Goal: Task Accomplishment & Management: Manage account settings

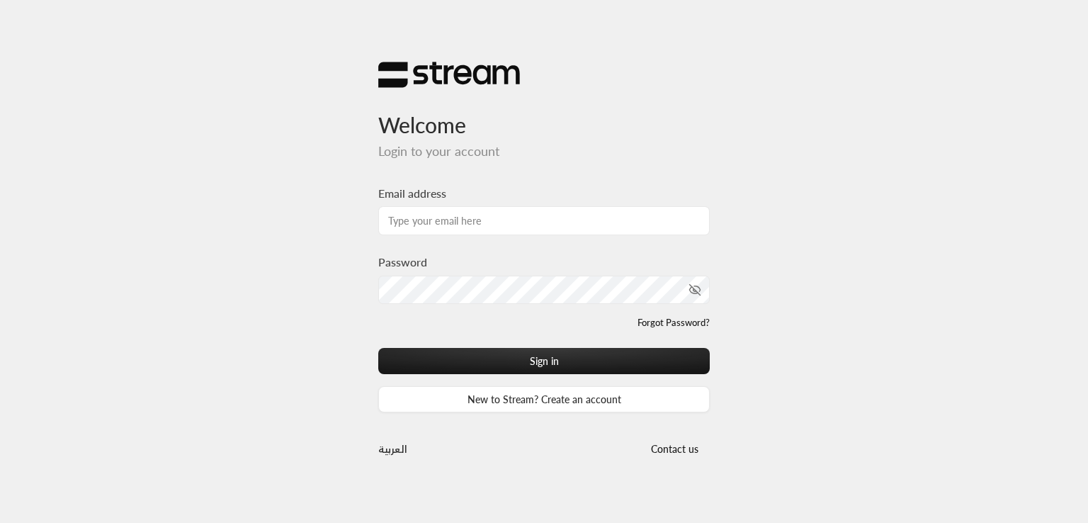
click at [436, 219] on input "Email address" at bounding box center [543, 220] width 331 height 29
paste input "[PERSON_NAME][EMAIL_ADDRESS][DOMAIN_NAME]"
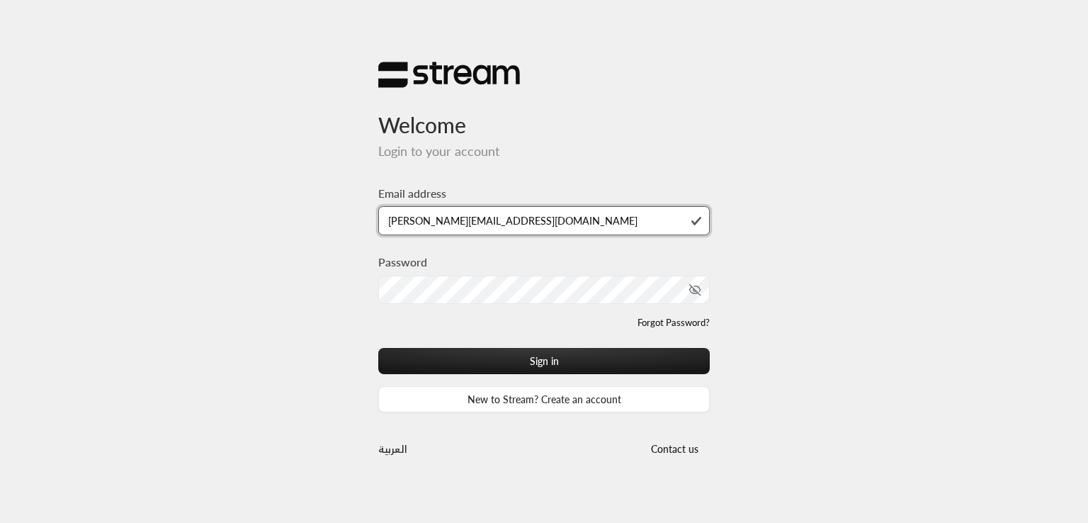
type input "[PERSON_NAME][EMAIL_ADDRESS][DOMAIN_NAME]"
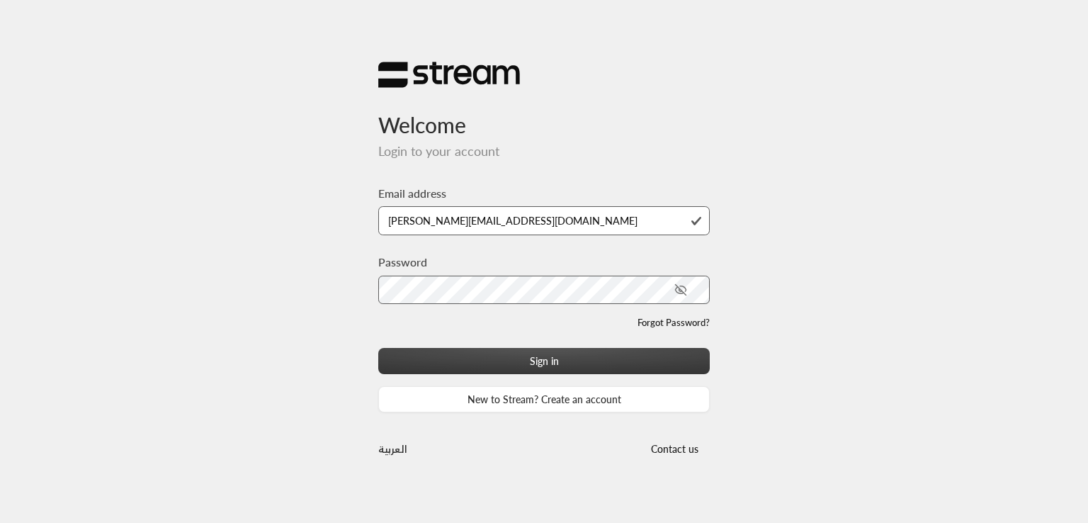
click at [479, 359] on button "Sign in" at bounding box center [543, 361] width 331 height 26
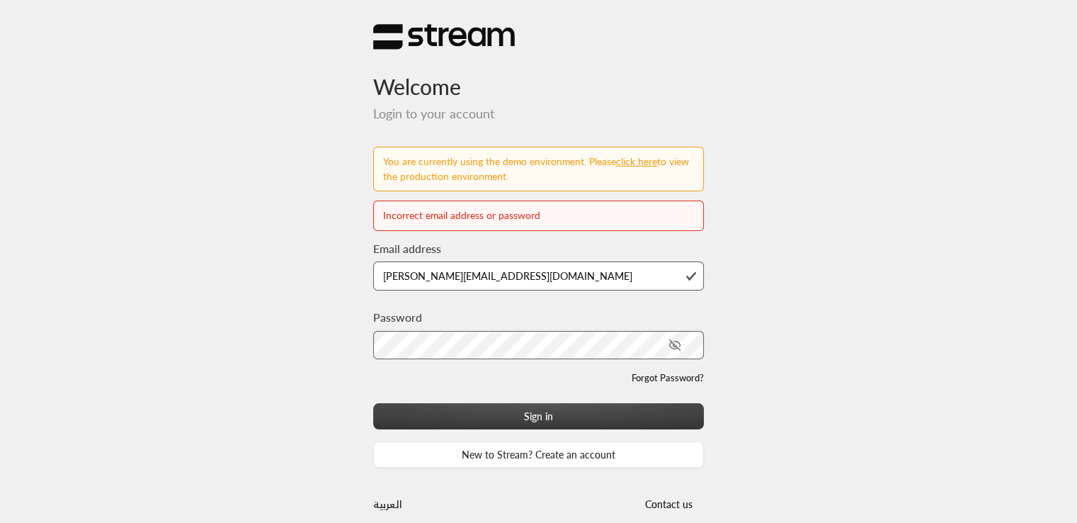
click at [494, 417] on button "Sign in" at bounding box center [538, 416] width 331 height 26
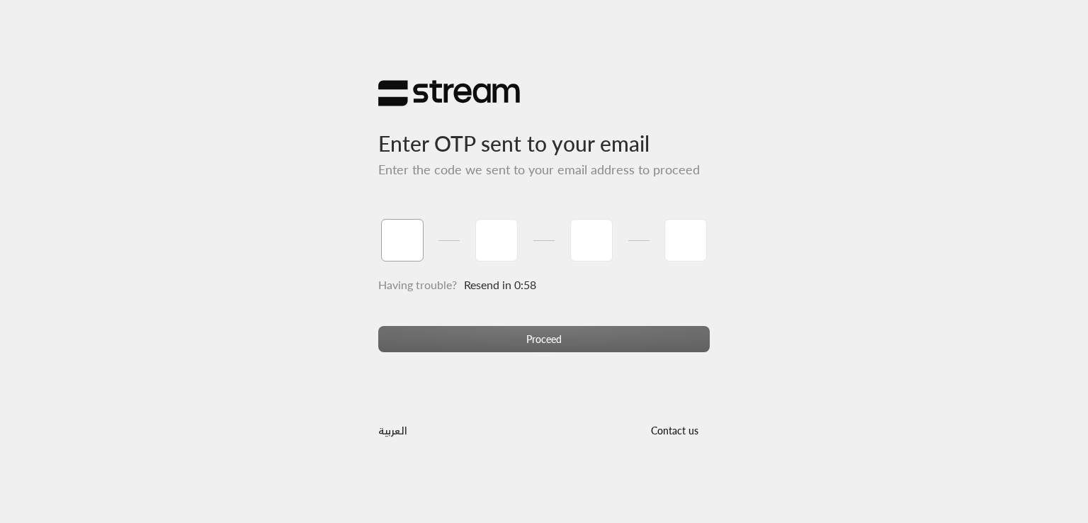
type input "1"
type input "2"
type input "3"
type input "4"
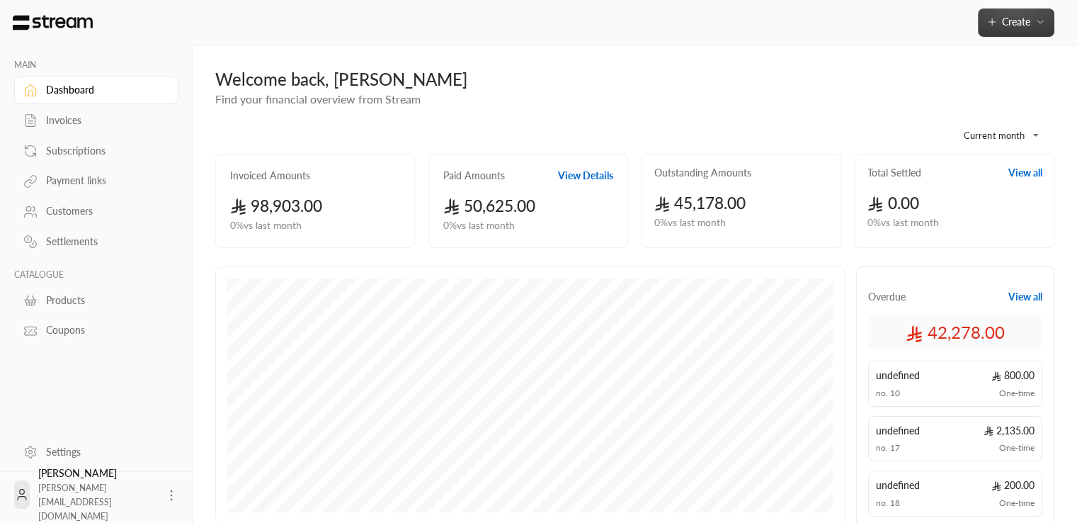
click at [1021, 21] on span "Create" at bounding box center [1016, 22] width 28 height 12
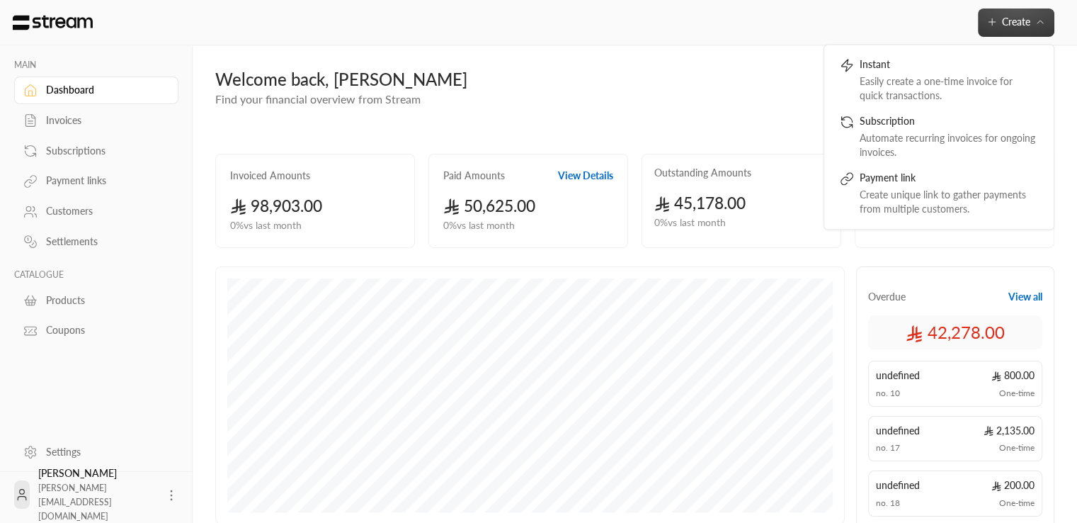
click at [1055, 19] on div "Create Instant Easily create a one-time invoice for quick transactions. Subscri…" at bounding box center [633, 22] width 888 height 45
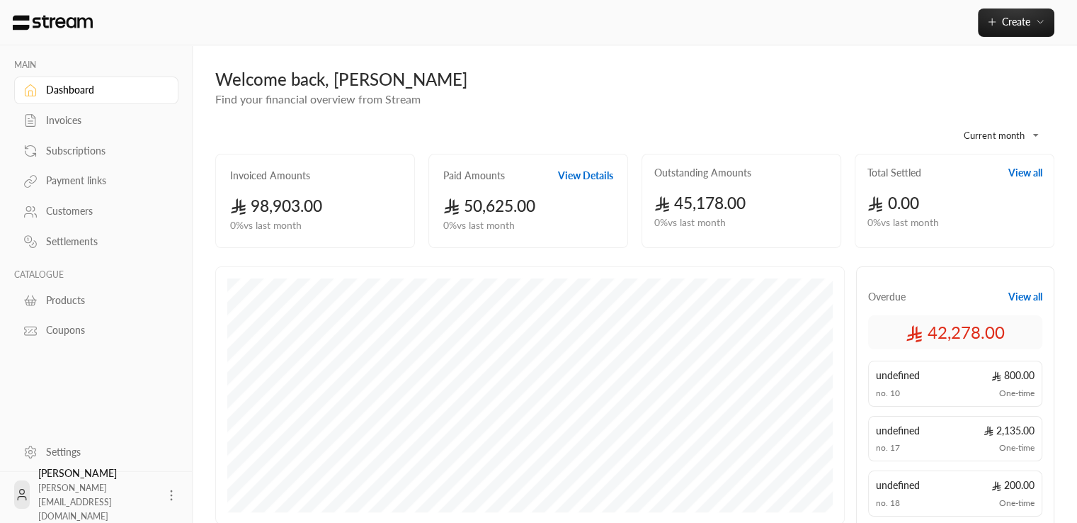
click at [72, 204] on div "Customers" at bounding box center [103, 211] width 115 height 14
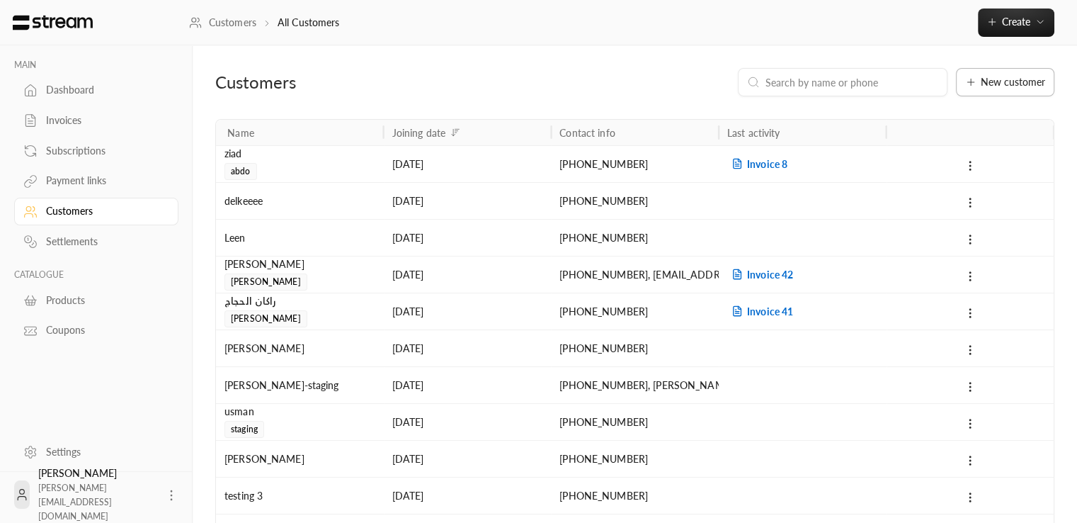
click at [980, 87] on div "New customer" at bounding box center [1005, 81] width 80 height 11
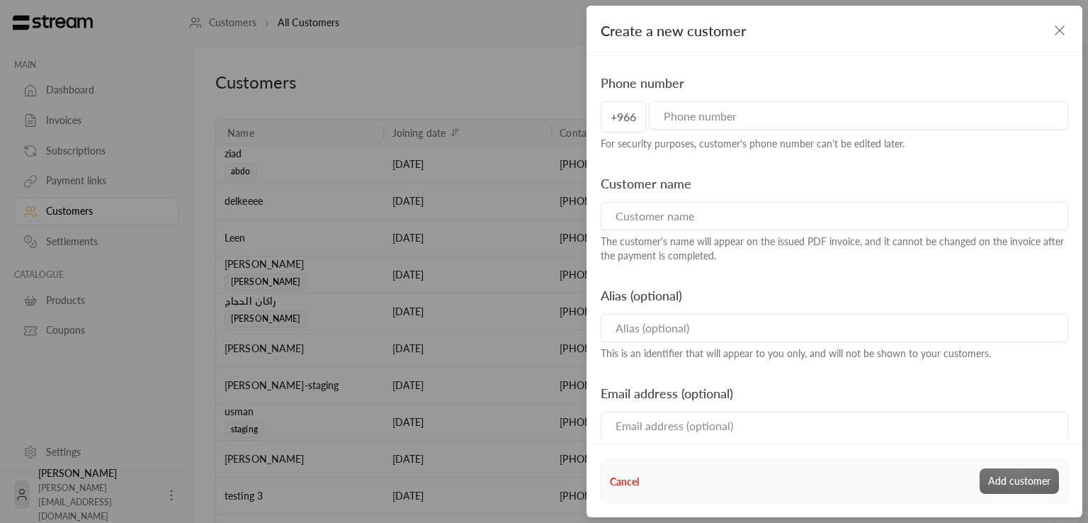
click at [829, 127] on input "tel" at bounding box center [858, 115] width 419 height 28
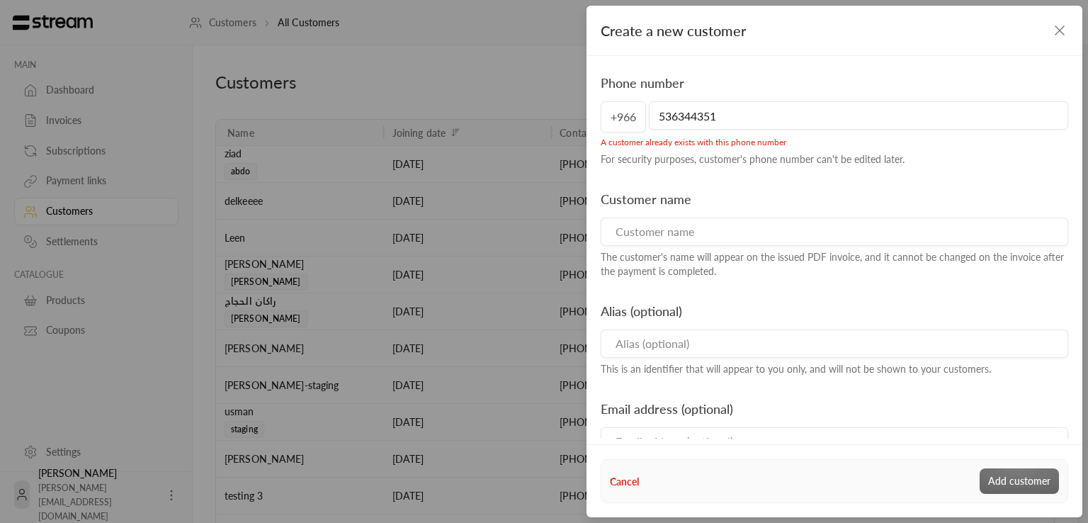
type input "536344351"
click at [697, 244] on input at bounding box center [833, 231] width 467 height 28
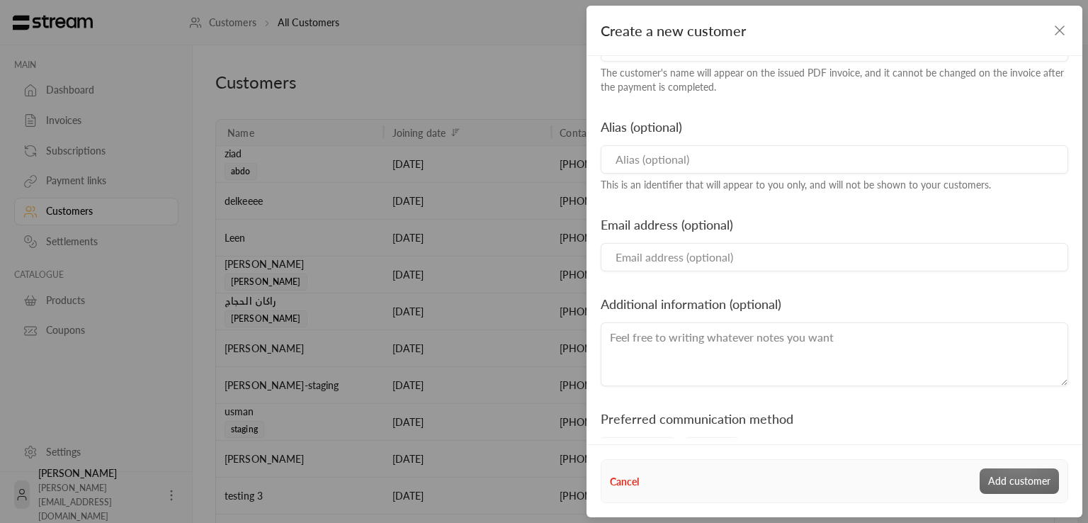
type input "Mohammed"
click at [695, 164] on input at bounding box center [833, 159] width 467 height 28
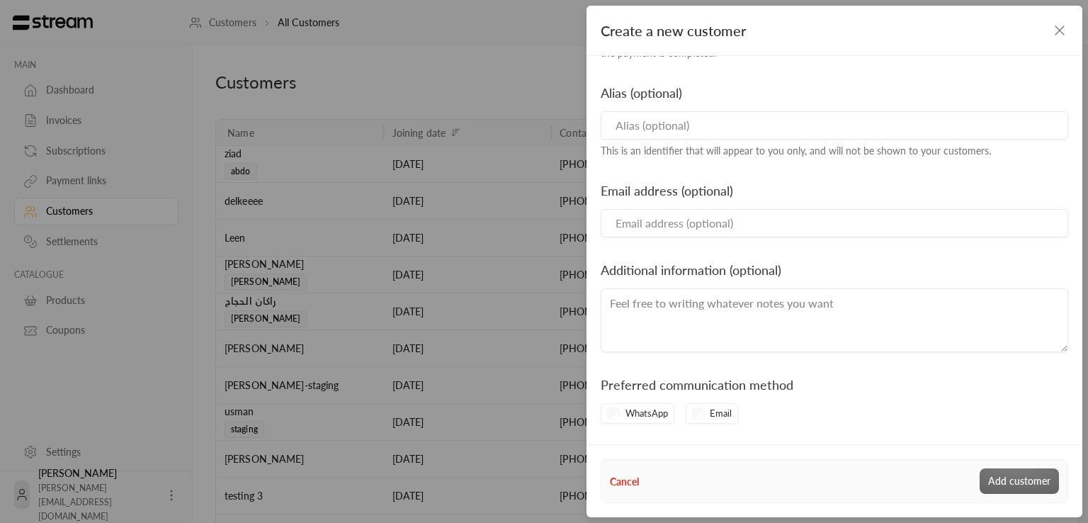
click at [634, 217] on input "Email" at bounding box center [833, 223] width 467 height 28
click at [620, 259] on label "Additional information (optional)" at bounding box center [690, 269] width 181 height 20
click at [997, 487] on div "Cancel Add customer" at bounding box center [834, 480] width 449 height 25
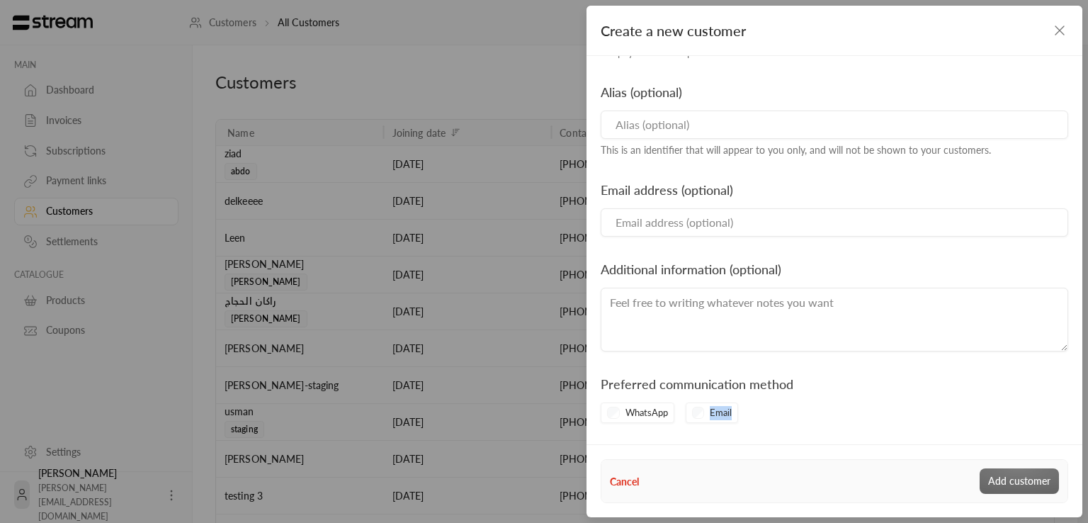
click at [997, 487] on div "Cancel Add customer" at bounding box center [834, 480] width 449 height 25
click at [613, 415] on div "WhatsApp" at bounding box center [637, 412] width 74 height 21
click at [685, 410] on div "Email" at bounding box center [711, 412] width 53 height 21
click at [697, 414] on div "Email" at bounding box center [711, 412] width 53 height 21
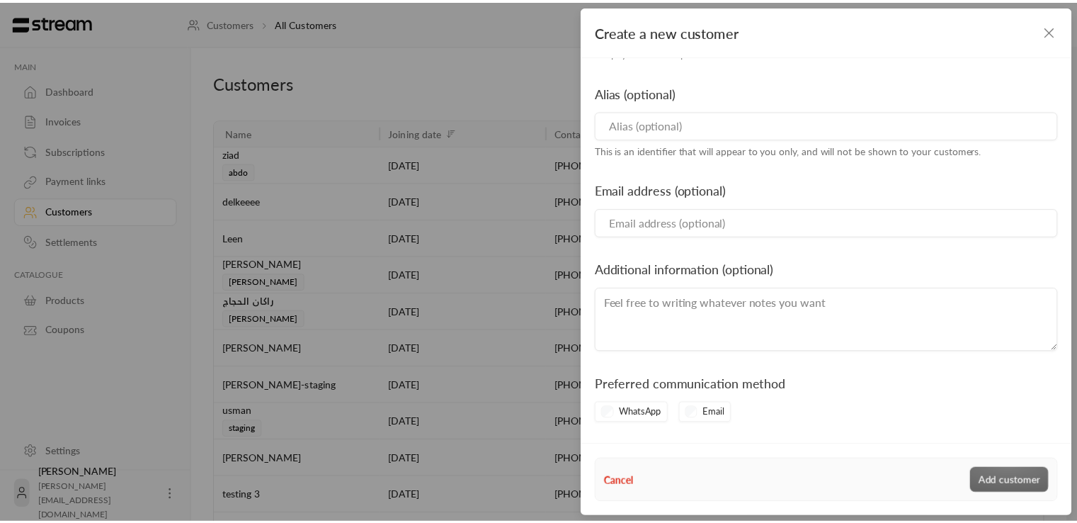
scroll to position [0, 0]
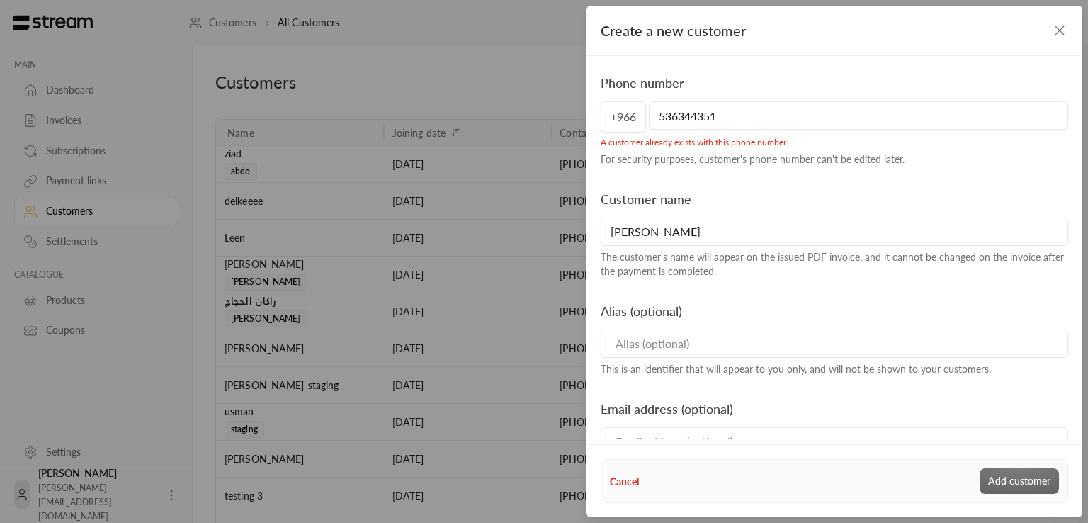
click at [1061, 23] on icon "button" at bounding box center [1059, 30] width 17 height 17
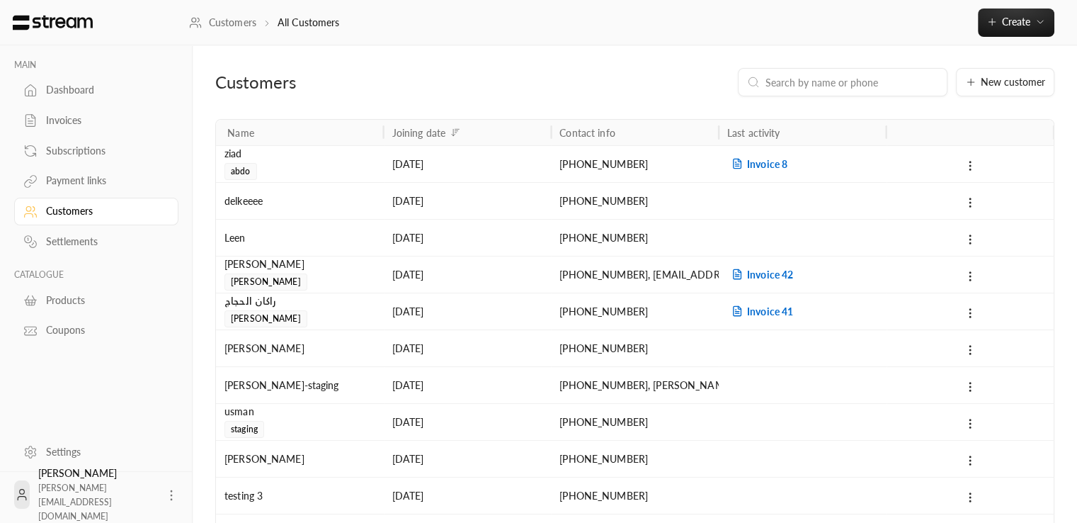
click at [40, 120] on link "Invoices" at bounding box center [96, 121] width 164 height 28
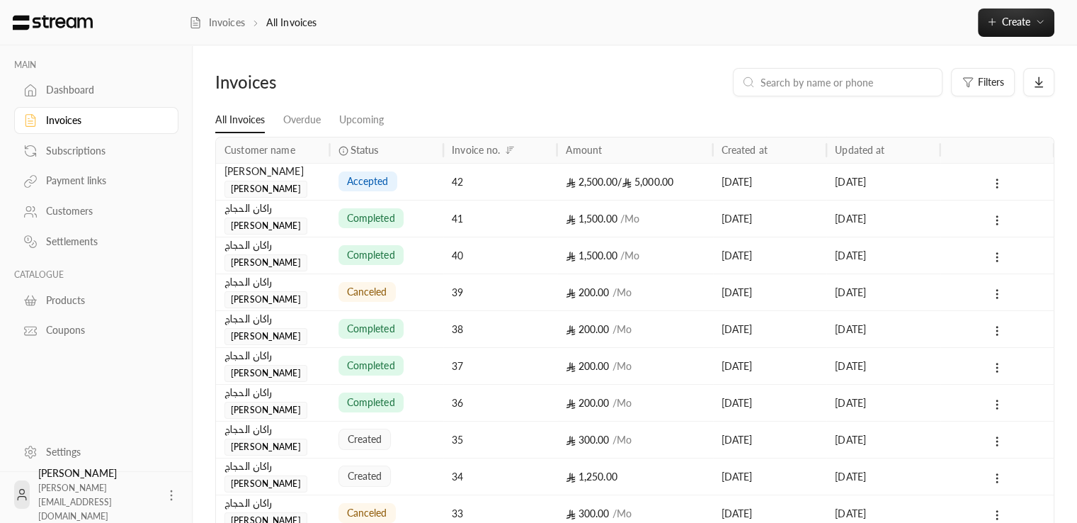
click at [845, 72] on div at bounding box center [838, 82] width 210 height 28
click at [845, 80] on input at bounding box center [847, 82] width 173 height 16
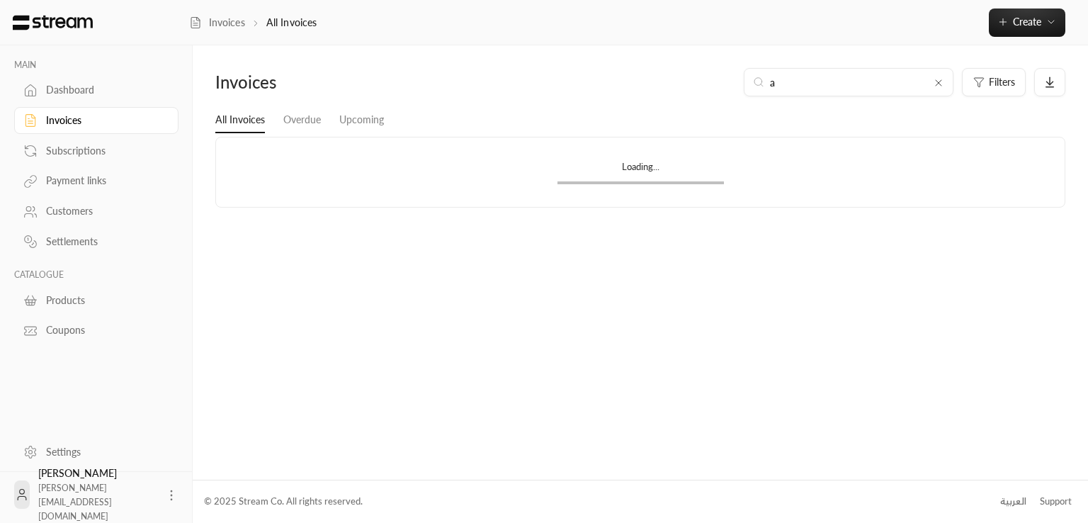
type input "a"
drag, startPoint x: 1087, startPoint y: 83, endPoint x: 1087, endPoint y: 110, distance: 26.9
click at [1087, 110] on html "MAIN Dashboard Invoices Subscriptions Payment links Customers Settlements CATAL…" at bounding box center [544, 261] width 1088 height 523
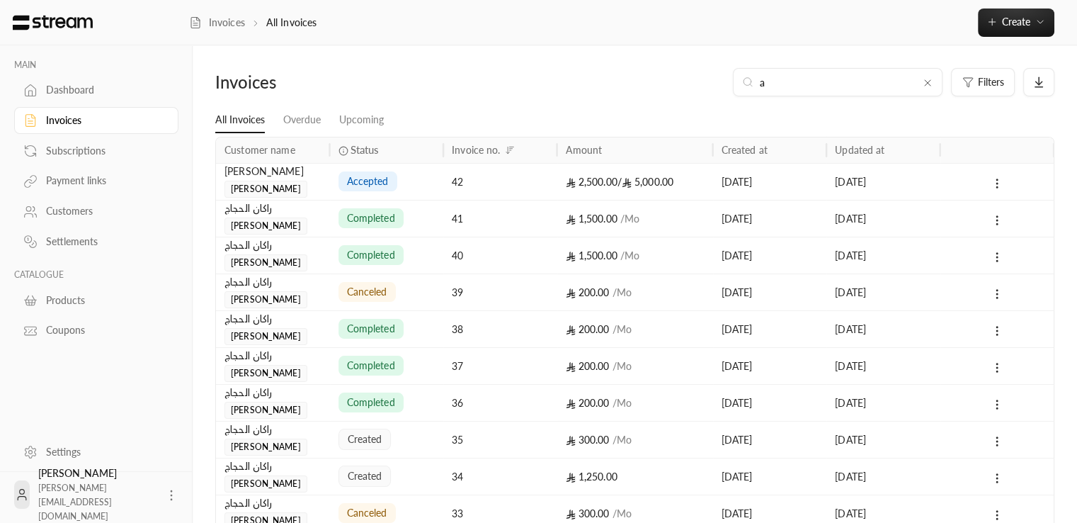
click at [861, 86] on input "a" at bounding box center [837, 82] width 157 height 16
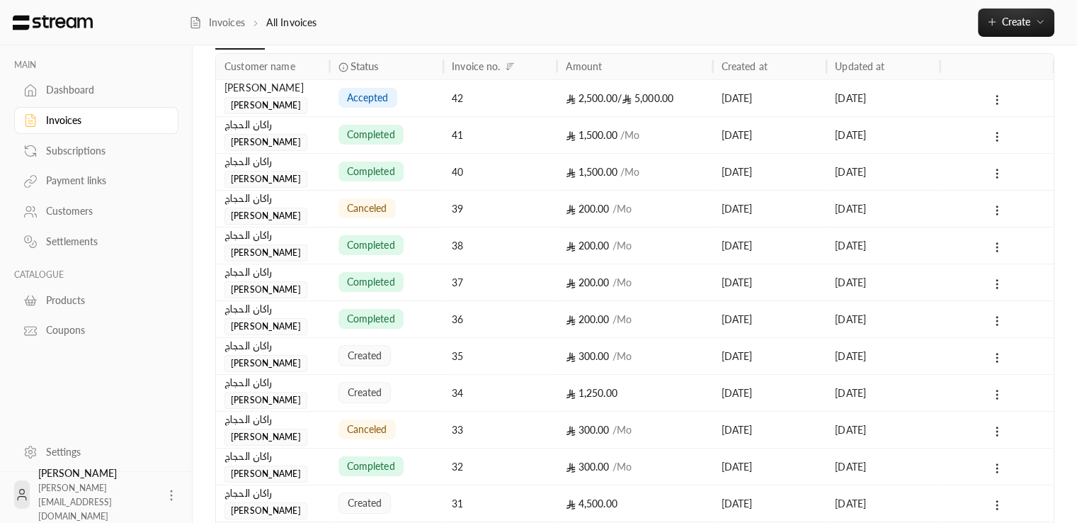
scroll to position [14, 0]
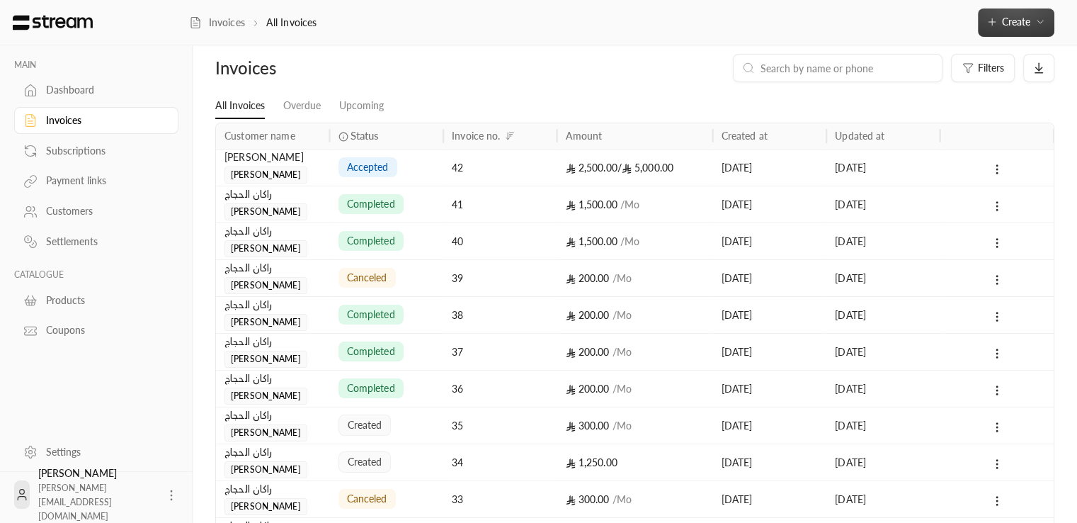
click at [1032, 19] on span "Create" at bounding box center [1015, 22] width 59 height 12
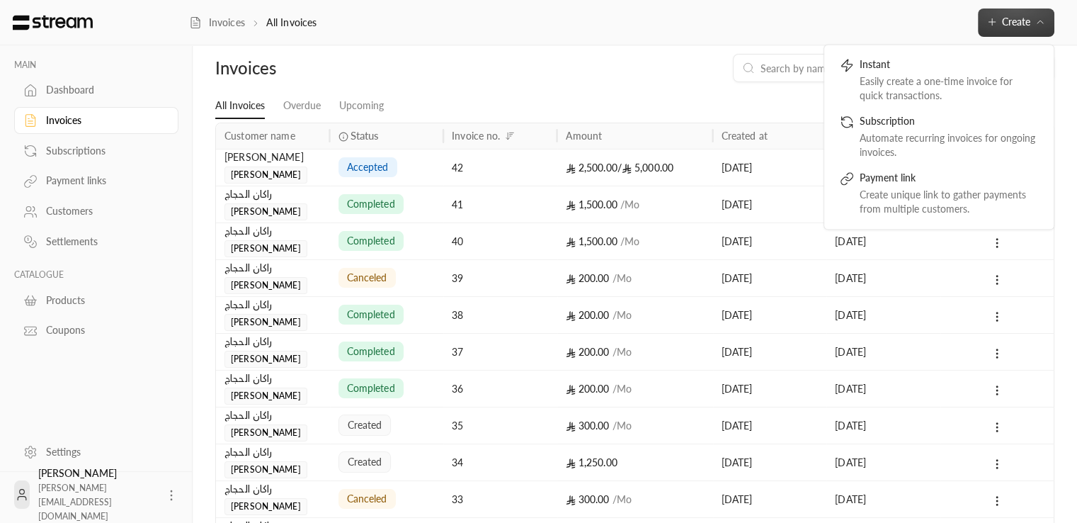
click at [76, 299] on div "Products" at bounding box center [103, 300] width 115 height 14
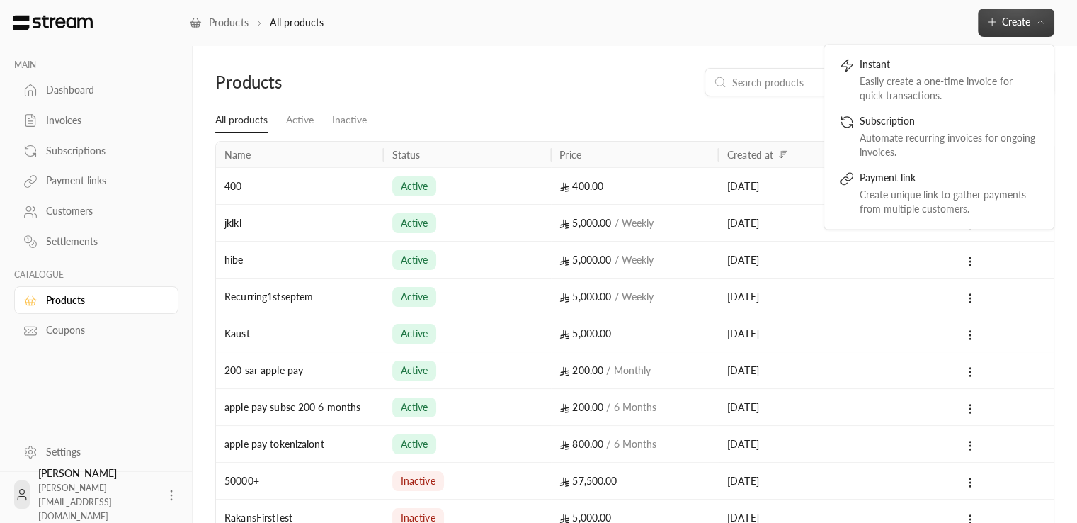
click at [552, 98] on div "Products New product" at bounding box center [634, 88] width 853 height 40
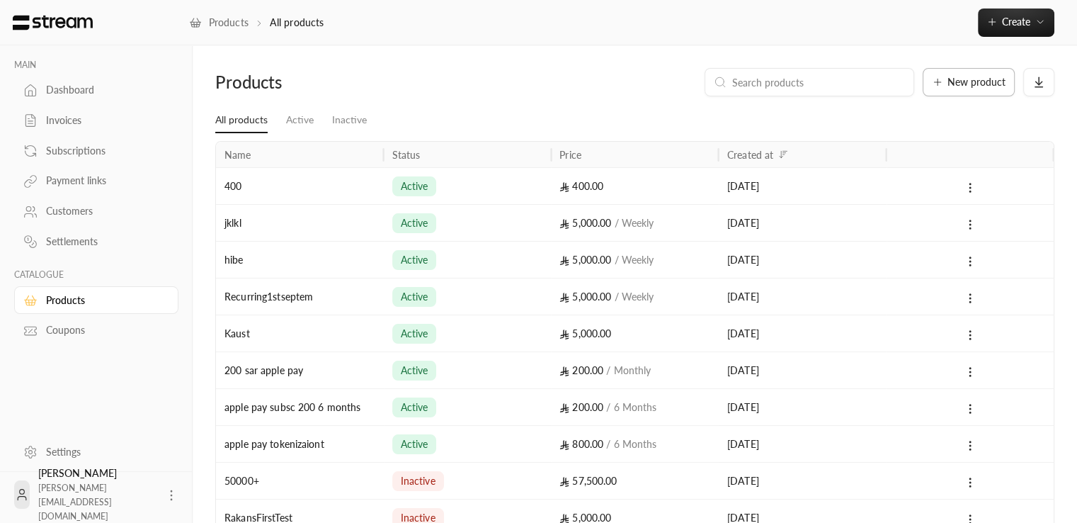
click at [941, 85] on icon at bounding box center [937, 81] width 11 height 11
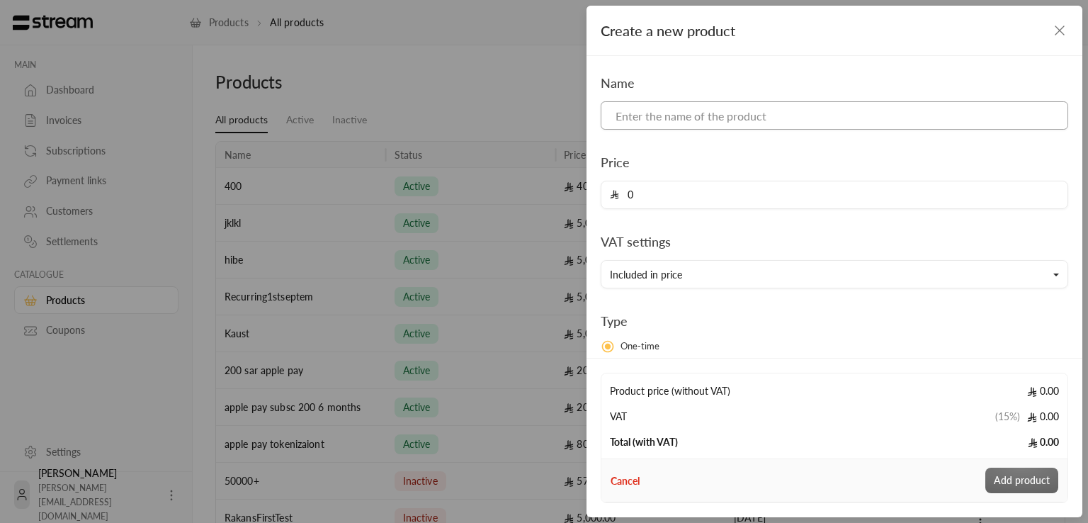
click at [769, 122] on input at bounding box center [833, 115] width 467 height 28
type input "One time prod"
type input "5000"
drag, startPoint x: 813, startPoint y: 341, endPoint x: 858, endPoint y: 302, distance: 59.8
click at [813, 341] on label "One-time" at bounding box center [833, 346] width 467 height 14
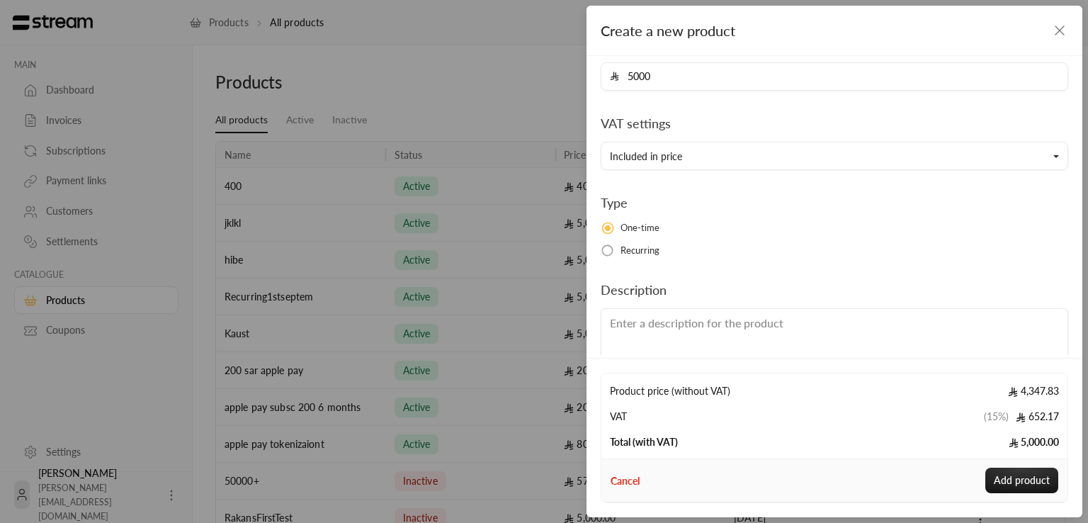
scroll to position [166, 0]
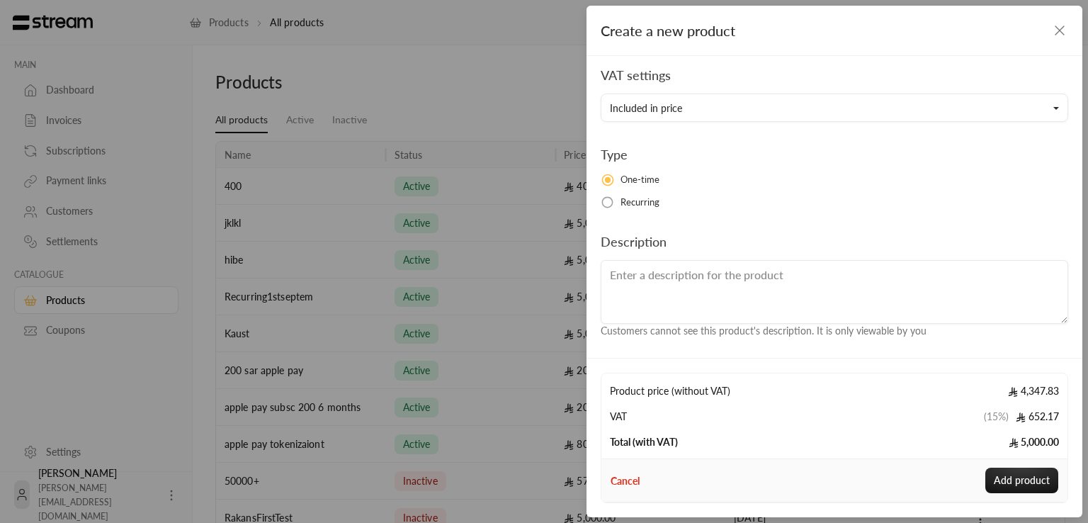
click at [913, 329] on span "Customers cannot see this product's description. It is only viewable by you" at bounding box center [763, 330] width 326 height 12
click at [843, 341] on div "Name One time prod Price 5000 VAT settings Included in price Type One-time Recu…" at bounding box center [834, 205] width 496 height 299
click at [775, 326] on span "Customers cannot see this product's description. It is only viewable by you" at bounding box center [763, 330] width 326 height 12
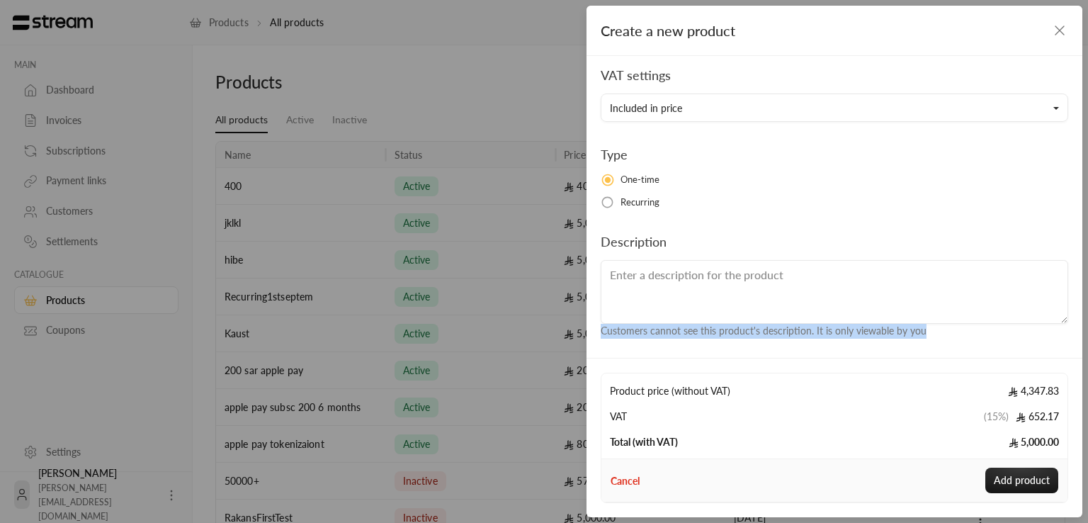
click at [775, 326] on span "Customers cannot see this product's description. It is only viewable by you" at bounding box center [763, 330] width 326 height 12
click at [793, 348] on div "Name One time prod Price 5000 VAT settings Included in price Type One-time Recu…" at bounding box center [834, 205] width 496 height 299
click at [641, 438] on span "Total (with VAT)" at bounding box center [644, 441] width 68 height 12
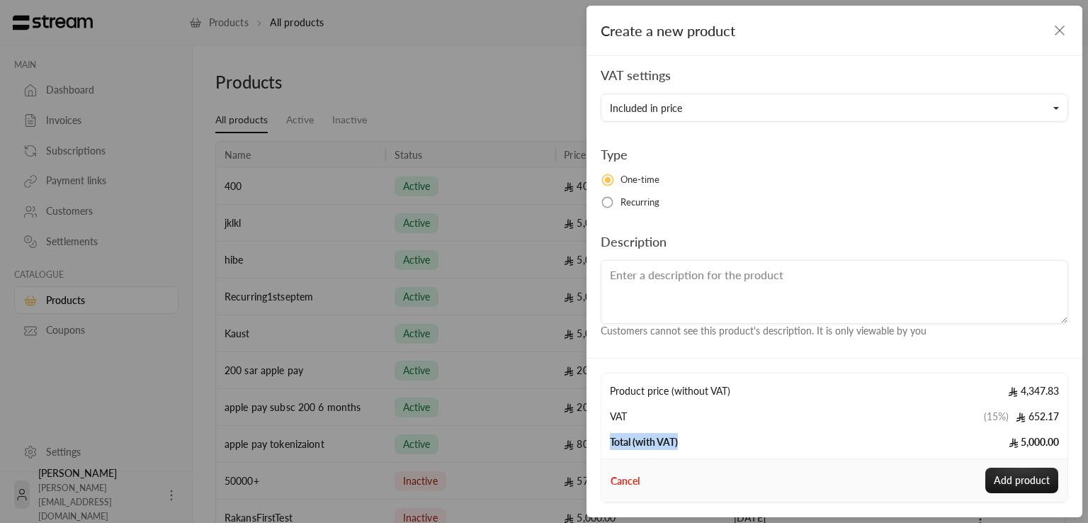
click at [641, 438] on span "Total (with VAT)" at bounding box center [644, 441] width 68 height 12
click at [654, 462] on div "Cancel Add product" at bounding box center [834, 480] width 480 height 44
drag, startPoint x: 627, startPoint y: 321, endPoint x: 784, endPoint y: 331, distance: 157.6
click at [780, 331] on div "Description Customers cannot see this product's description. It is only viewabl…" at bounding box center [834, 285] width 482 height 107
click at [827, 333] on span "Customers cannot see this product's description. It is only viewable by you" at bounding box center [763, 330] width 326 height 12
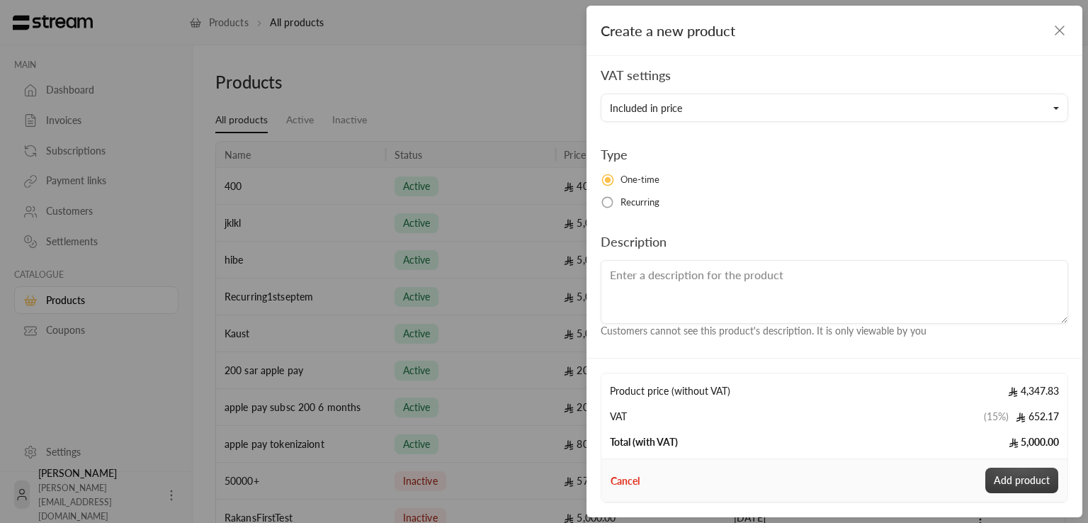
click at [1014, 472] on button "Add product" at bounding box center [1021, 479] width 73 height 25
type input "0"
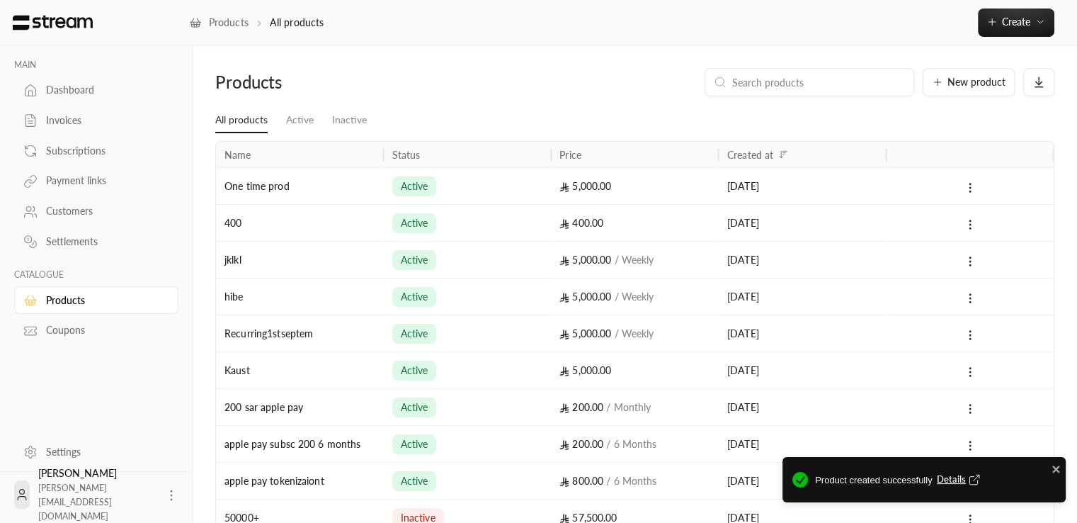
click at [953, 482] on span "Details" at bounding box center [960, 479] width 47 height 14
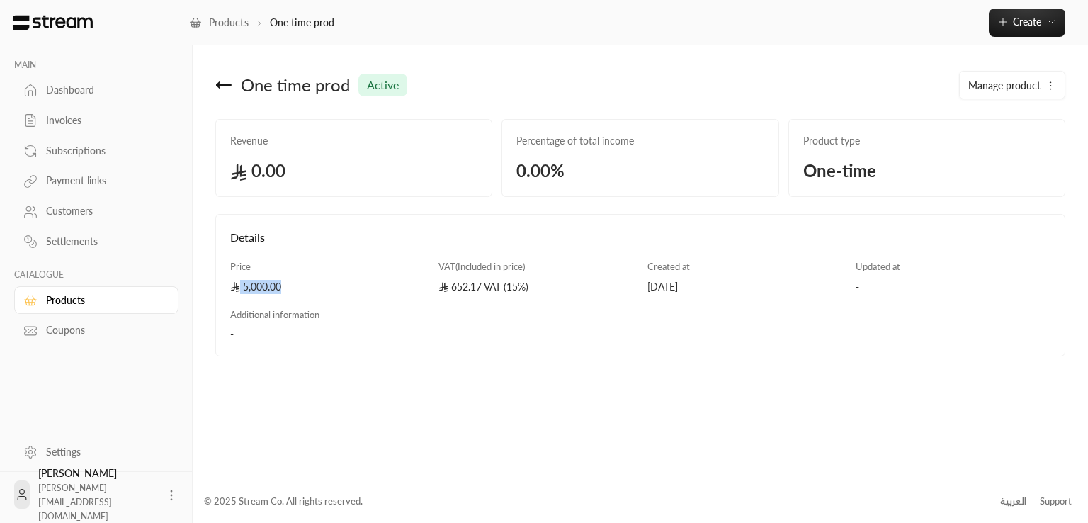
drag, startPoint x: 283, startPoint y: 287, endPoint x: 224, endPoint y: 280, distance: 59.3
click at [224, 280] on div "Price 5,000.00" at bounding box center [327, 277] width 208 height 34
click at [489, 326] on div "Additional information -" at bounding box center [431, 325] width 417 height 34
click at [236, 229] on div "Details" at bounding box center [640, 244] width 834 height 31
click at [252, 152] on div "Revenue 0.00" at bounding box center [353, 158] width 277 height 78
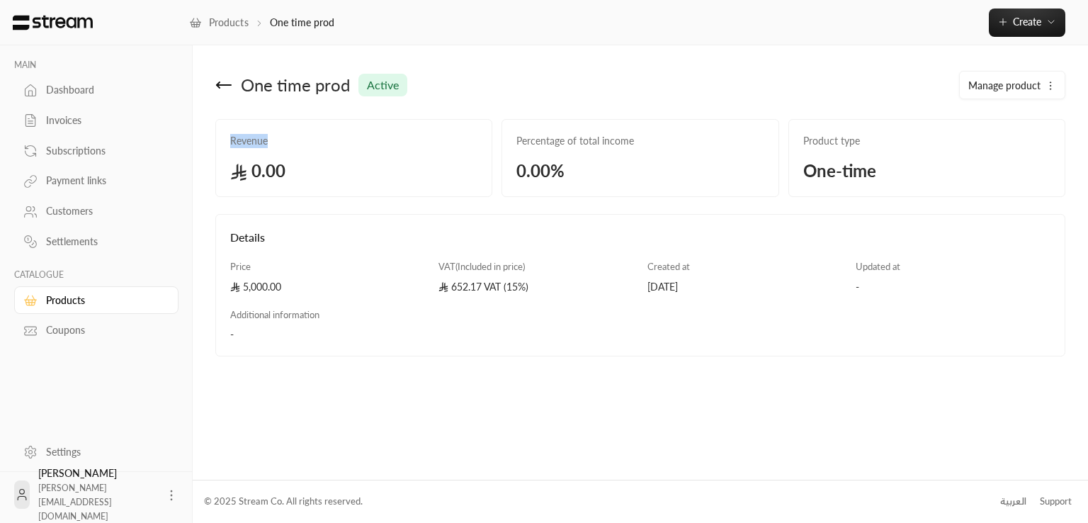
click at [252, 152] on div "Revenue 0.00" at bounding box center [353, 158] width 277 height 78
click at [307, 199] on div "One time prod active Manage product Revenue 0.00 Percentage of total income 0.0…" at bounding box center [640, 212] width 850 height 288
click at [241, 289] on div "5,000.00" at bounding box center [327, 287] width 195 height 14
click at [81, 90] on div "Dashboard" at bounding box center [103, 90] width 115 height 14
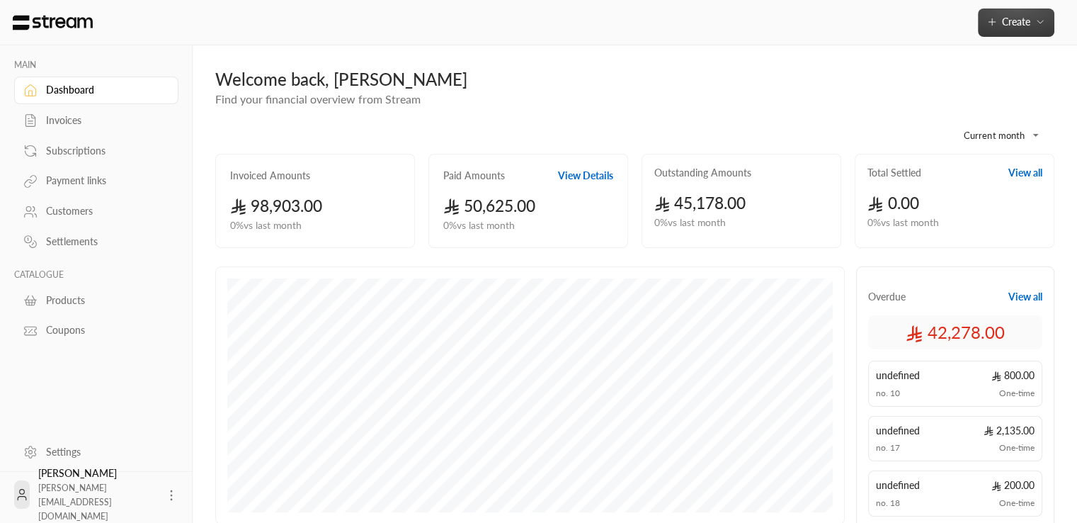
click at [1033, 18] on span "Create" at bounding box center [1015, 22] width 59 height 12
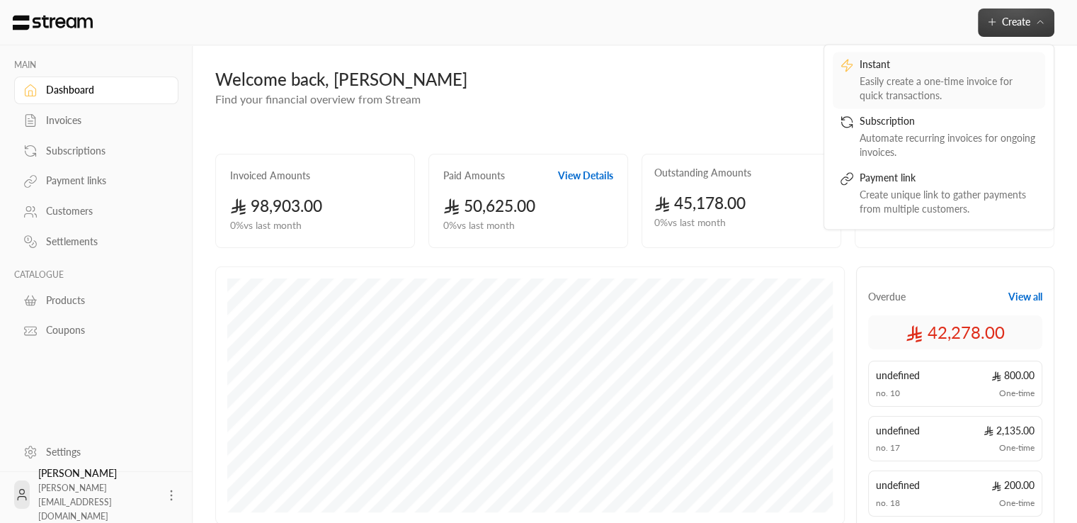
click at [904, 67] on div "Instant" at bounding box center [949, 65] width 178 height 17
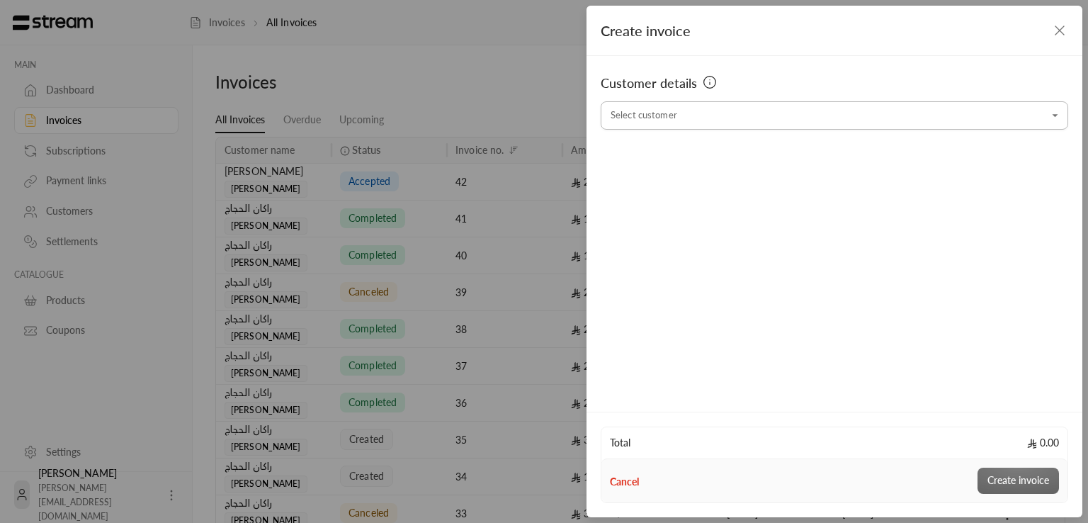
click at [702, 121] on input "Select customer" at bounding box center [833, 115] width 467 height 25
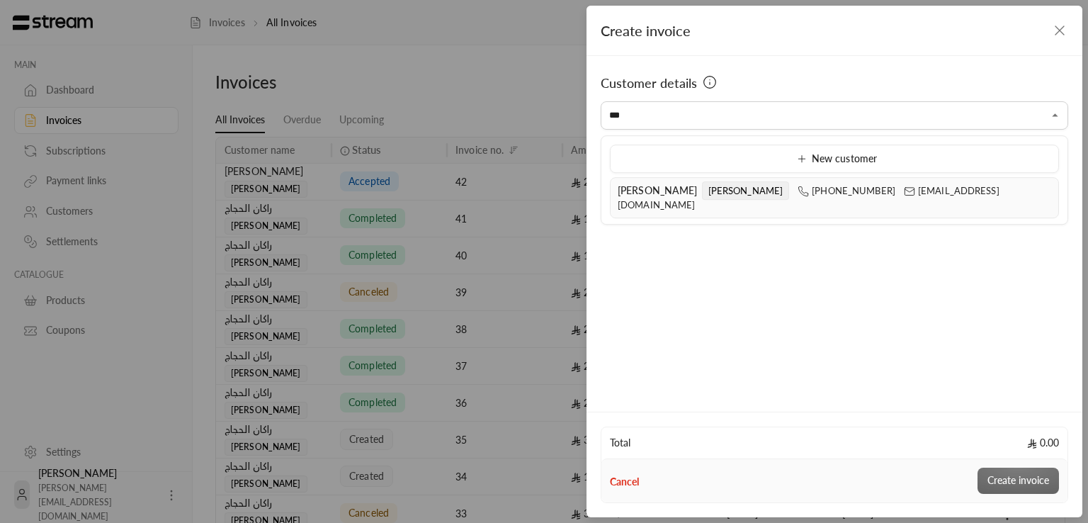
click at [697, 200] on li "Rashad ali Mohammed +966536344351 mrasharabi@streampay.sa" at bounding box center [834, 197] width 449 height 41
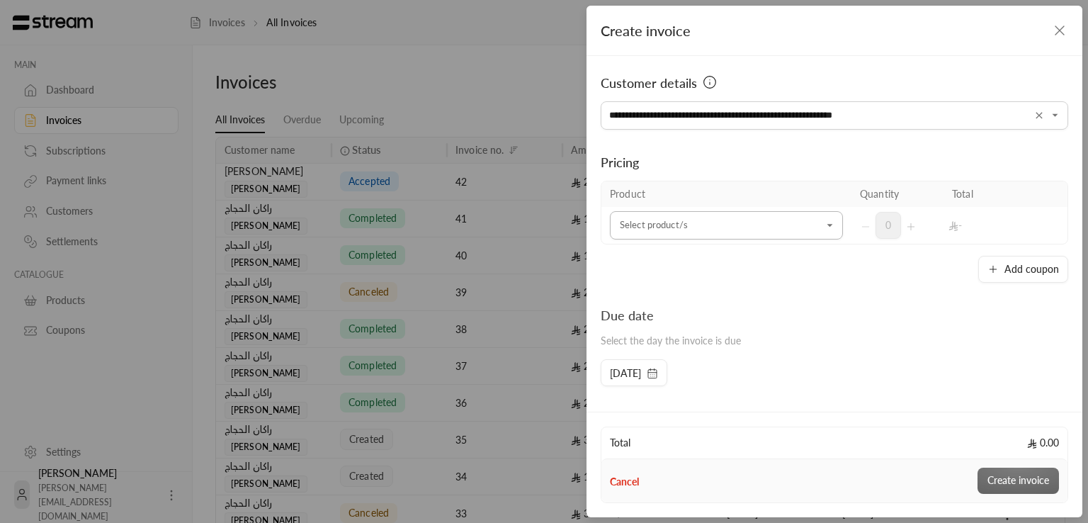
type input "**********"
click at [726, 222] on input "Select customer" at bounding box center [726, 225] width 233 height 25
type input "****"
click at [834, 120] on input "**********" at bounding box center [833, 115] width 467 height 25
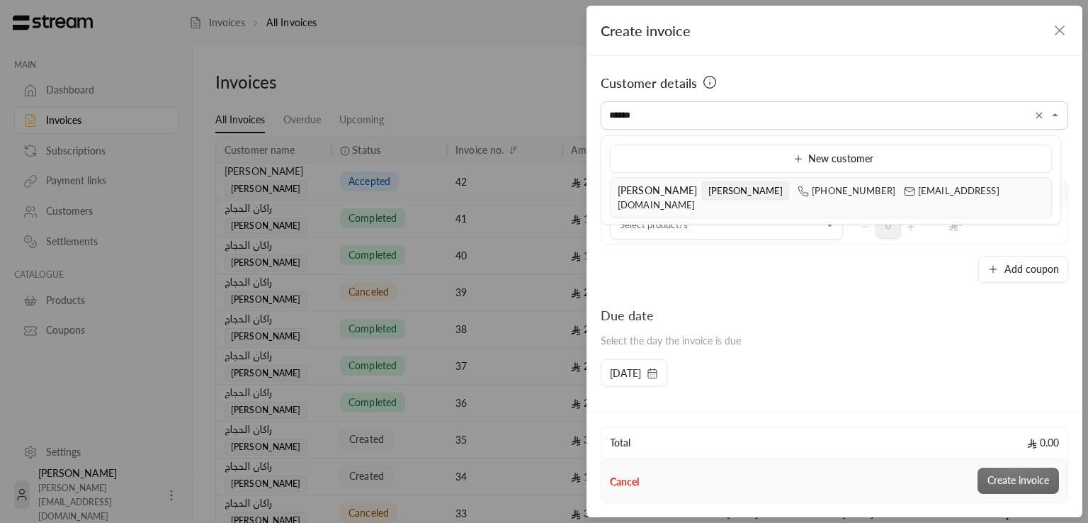
click at [663, 186] on span "Rashad ali Mohammed" at bounding box center [702, 190] width 171 height 11
type input "**********"
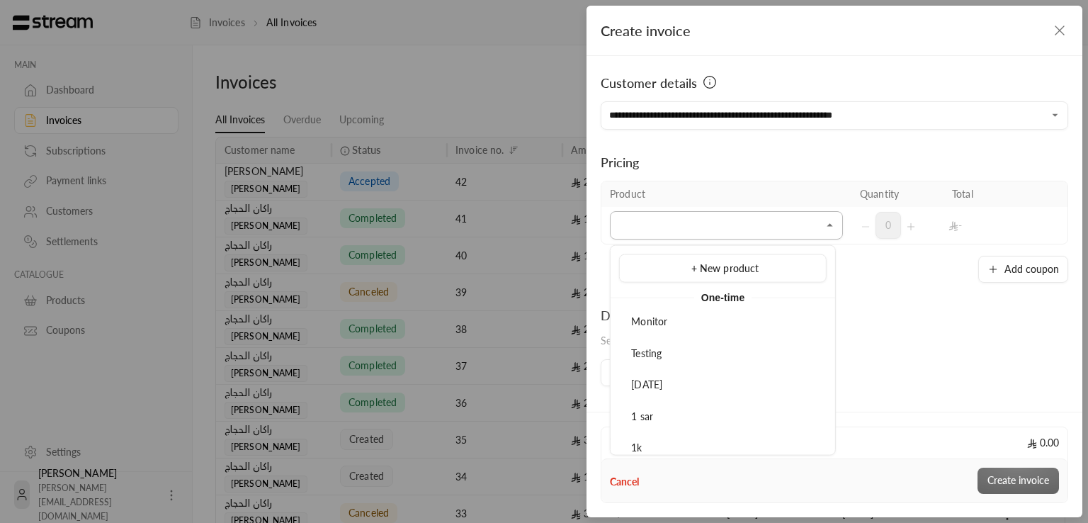
click at [671, 224] on input "Select customer" at bounding box center [726, 225] width 233 height 25
click at [689, 329] on li "One time prod" at bounding box center [722, 322] width 207 height 28
type input "*****"
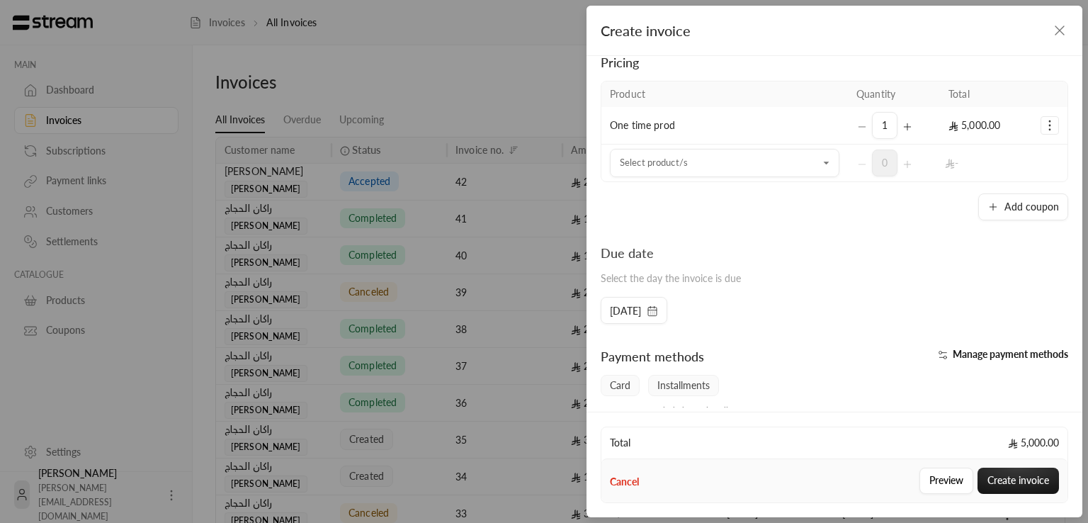
scroll to position [101, 0]
click at [1042, 210] on button "Add coupon" at bounding box center [1023, 205] width 90 height 27
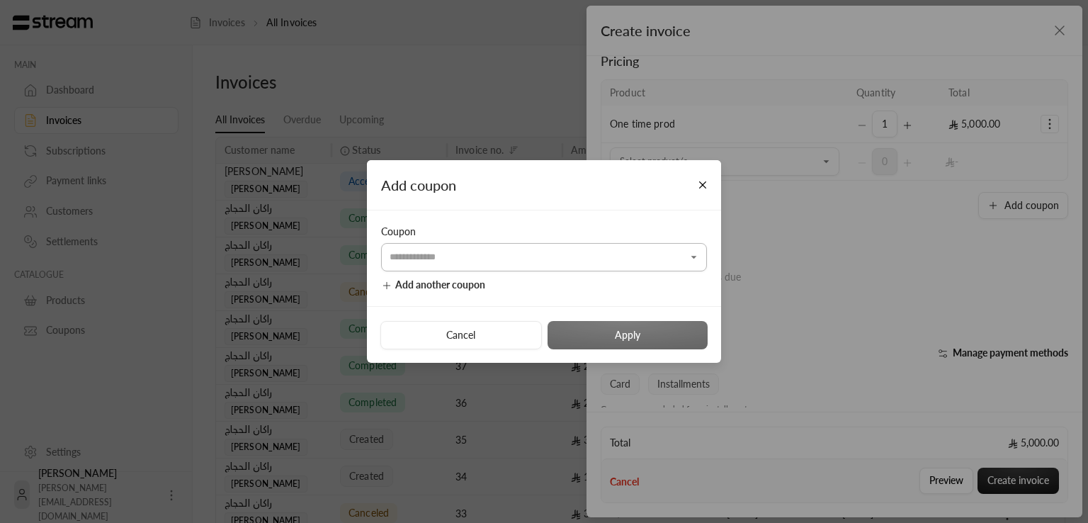
click at [507, 251] on input "Select customer" at bounding box center [544, 257] width 326 height 25
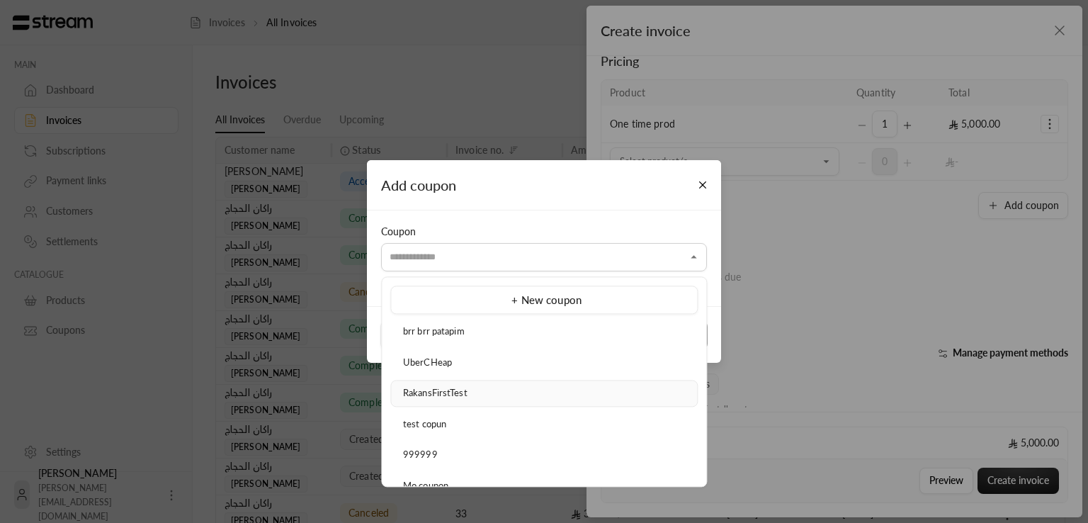
click at [482, 394] on div "RakansFirstTest" at bounding box center [544, 393] width 292 height 14
type input "**********"
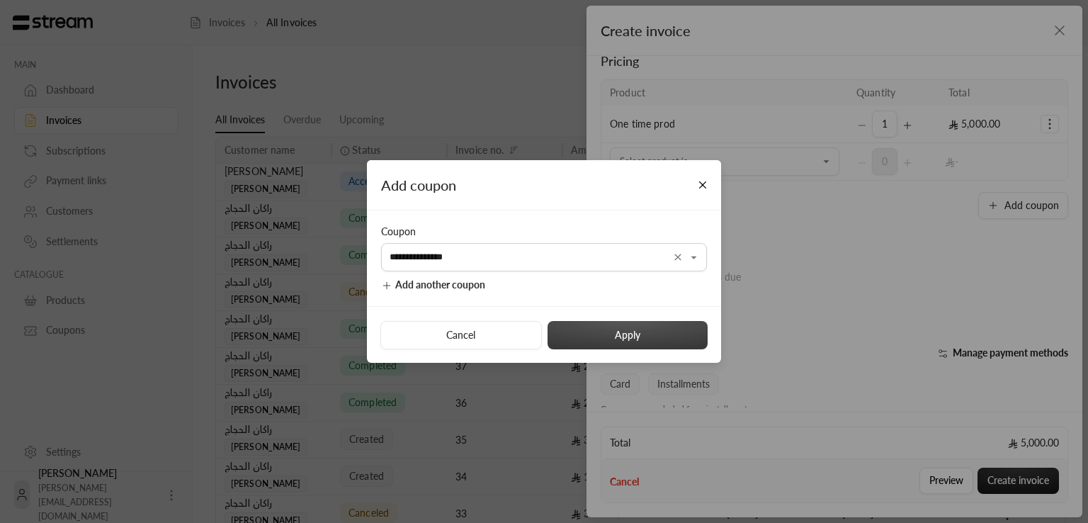
click at [663, 334] on button "Apply" at bounding box center [627, 335] width 160 height 28
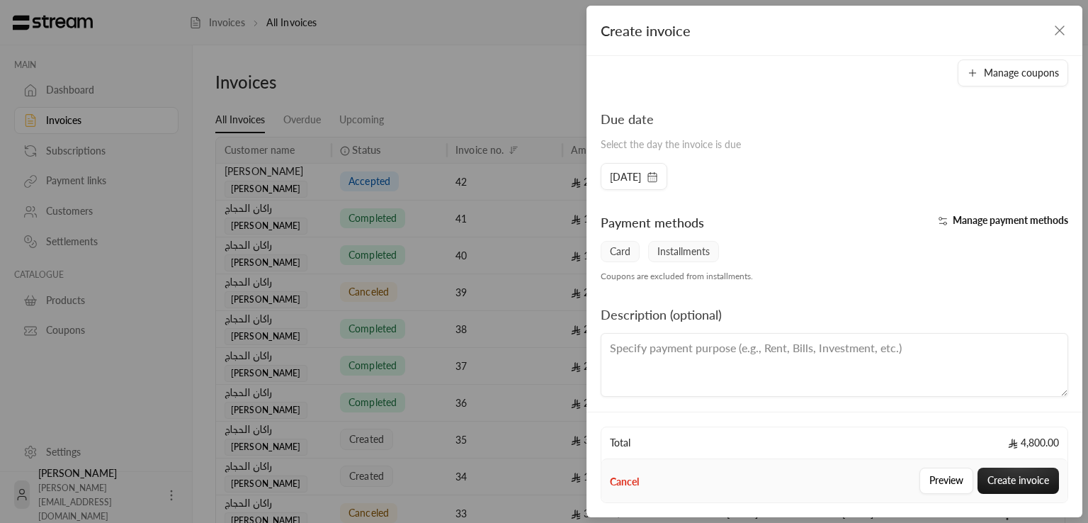
scroll to position [273, 0]
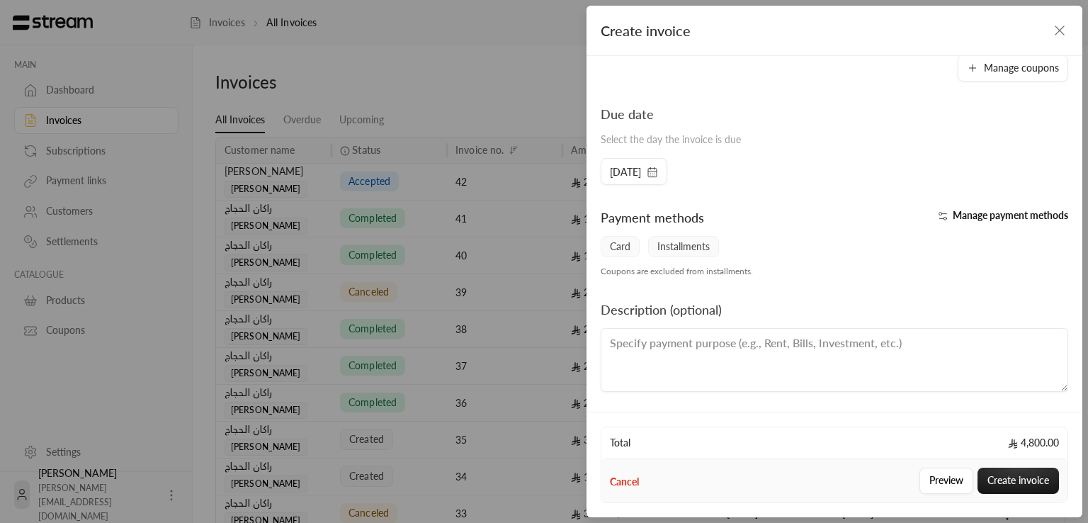
click at [866, 377] on textarea at bounding box center [833, 360] width 467 height 64
type textarea "S"
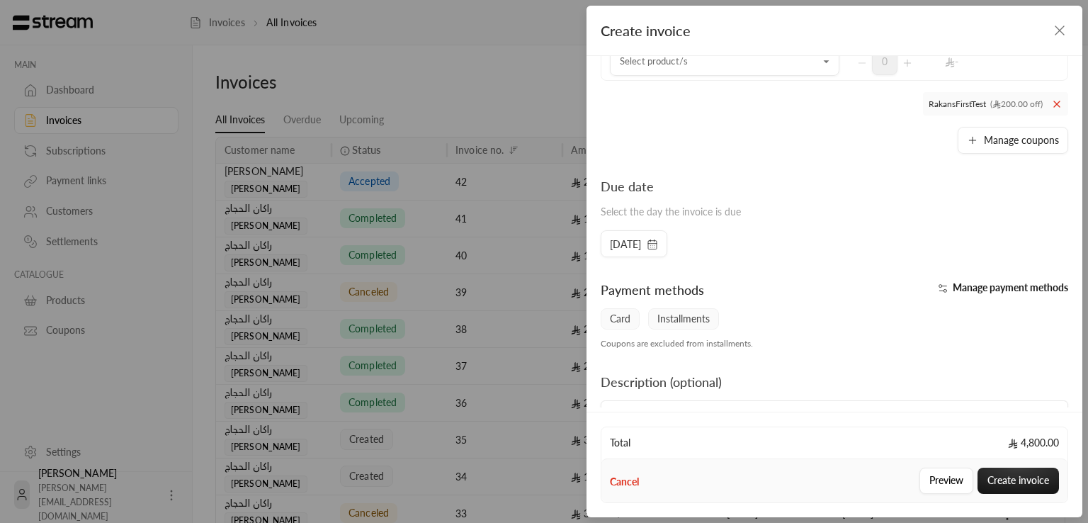
scroll to position [200, 0]
type textarea "Details of instance"
click at [641, 241] on span "10/09/2025" at bounding box center [625, 245] width 31 height 14
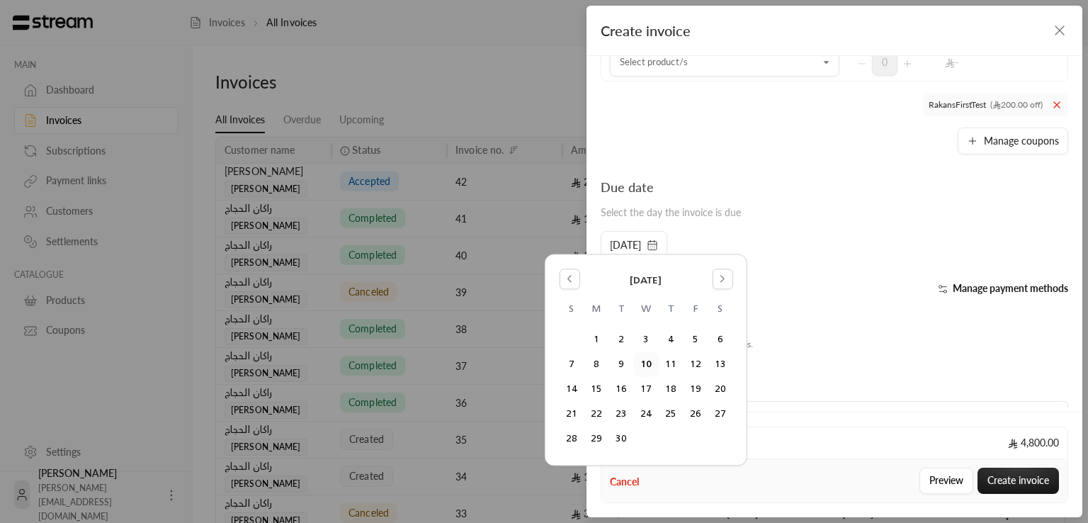
click at [807, 222] on div "Due date Select the day the invoice is due" at bounding box center [834, 204] width 482 height 54
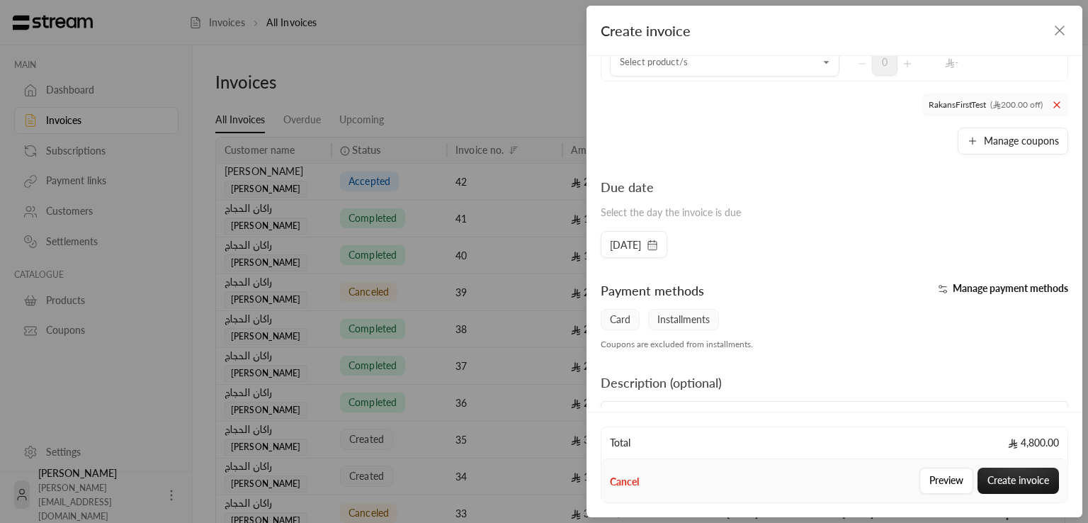
click at [640, 250] on span "10/09/2025" at bounding box center [625, 245] width 31 height 14
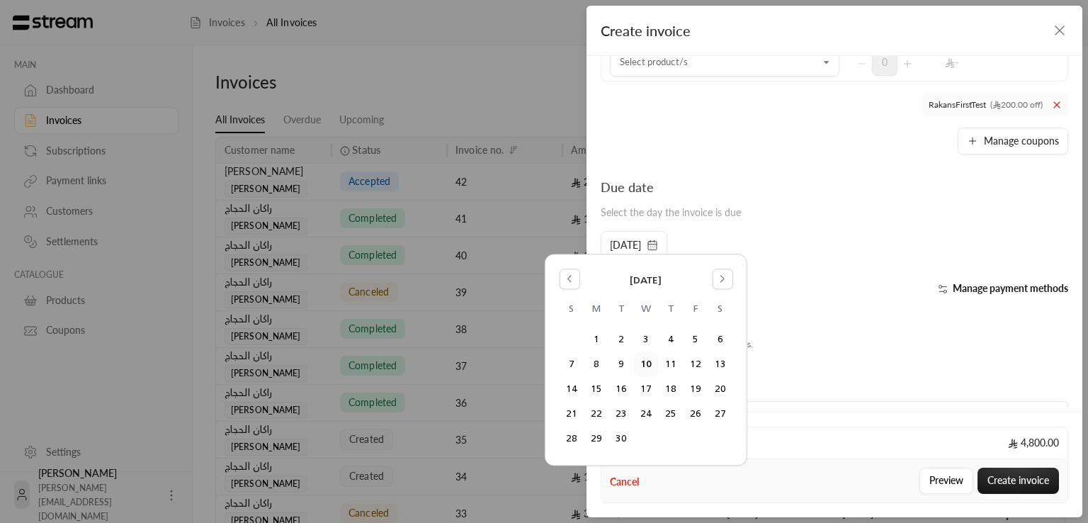
click at [810, 201] on div "Due date Select the day the invoice is due" at bounding box center [834, 204] width 482 height 54
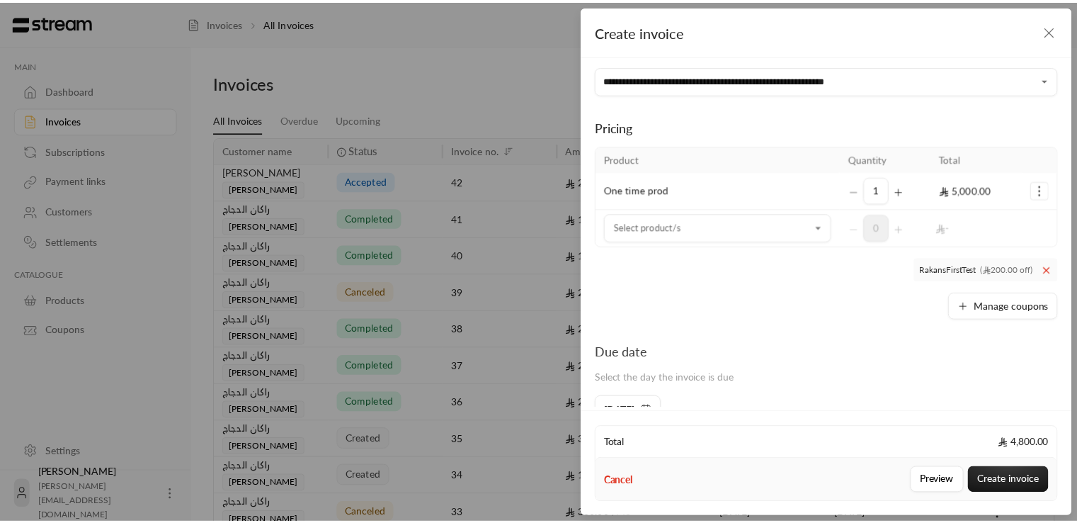
scroll to position [273, 0]
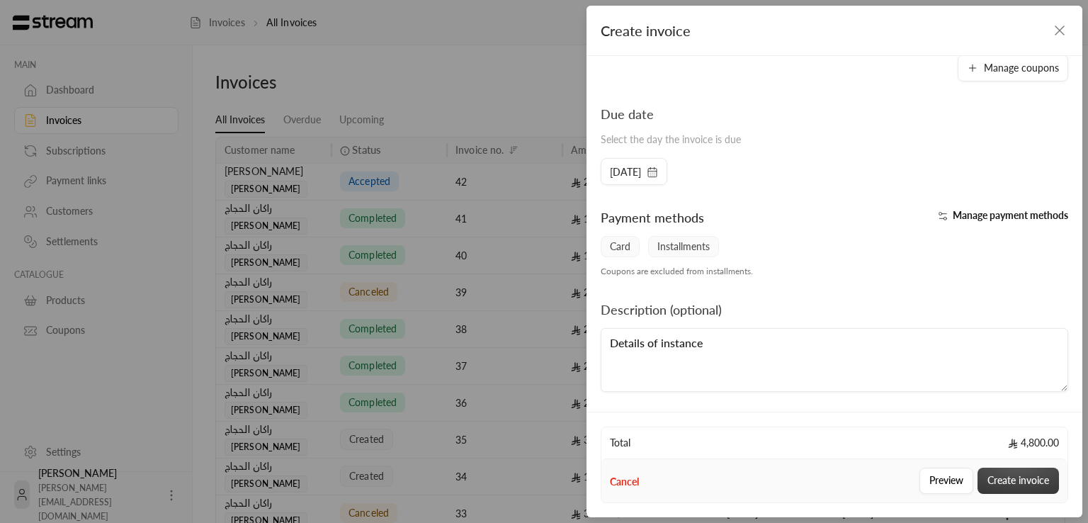
click at [1018, 487] on button "Create invoice" at bounding box center [1017, 480] width 81 height 26
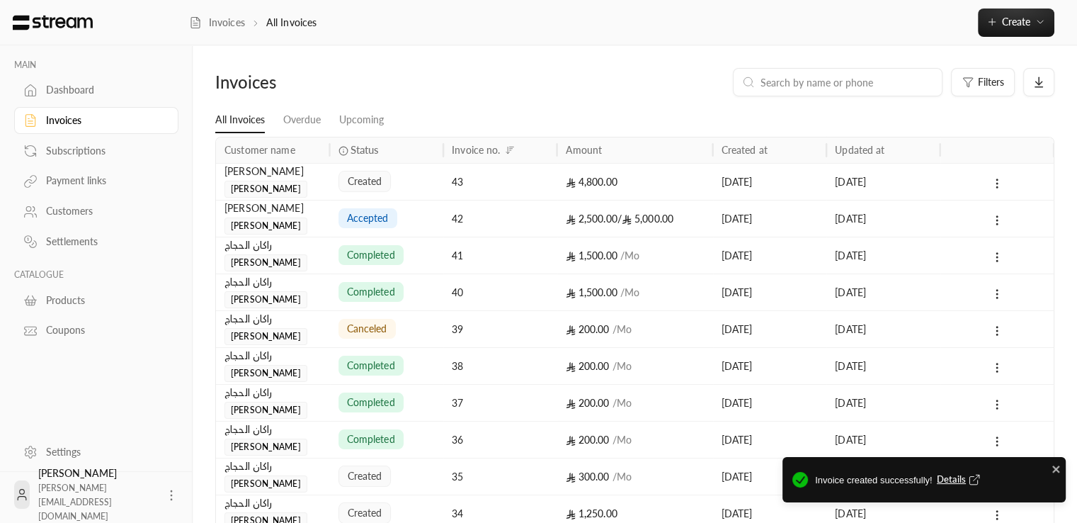
click at [956, 479] on span "Details" at bounding box center [960, 479] width 47 height 14
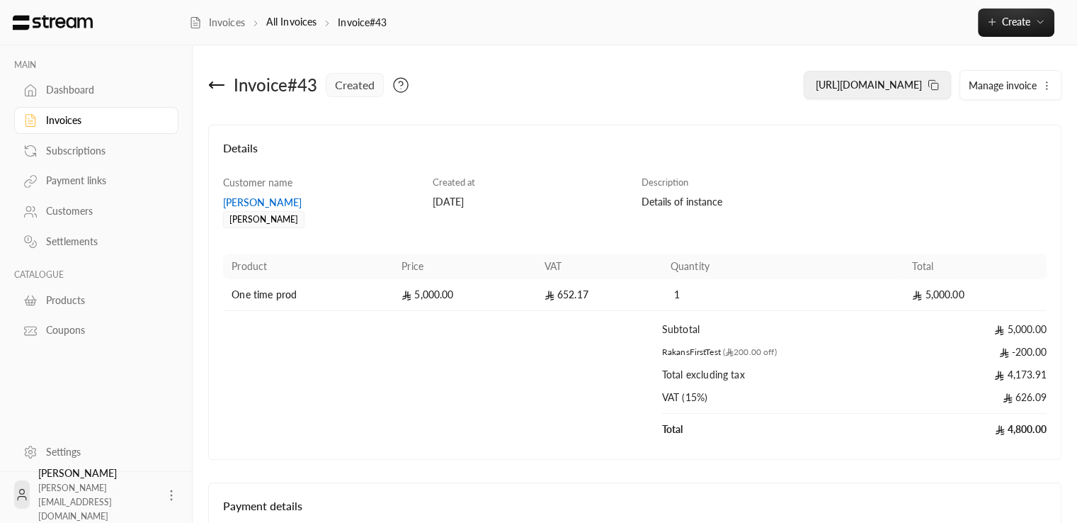
click at [934, 91] on button "https://streampay.sa/ss/LIGxT" at bounding box center [877, 85] width 147 height 28
